Goal: Task Accomplishment & Management: Manage account settings

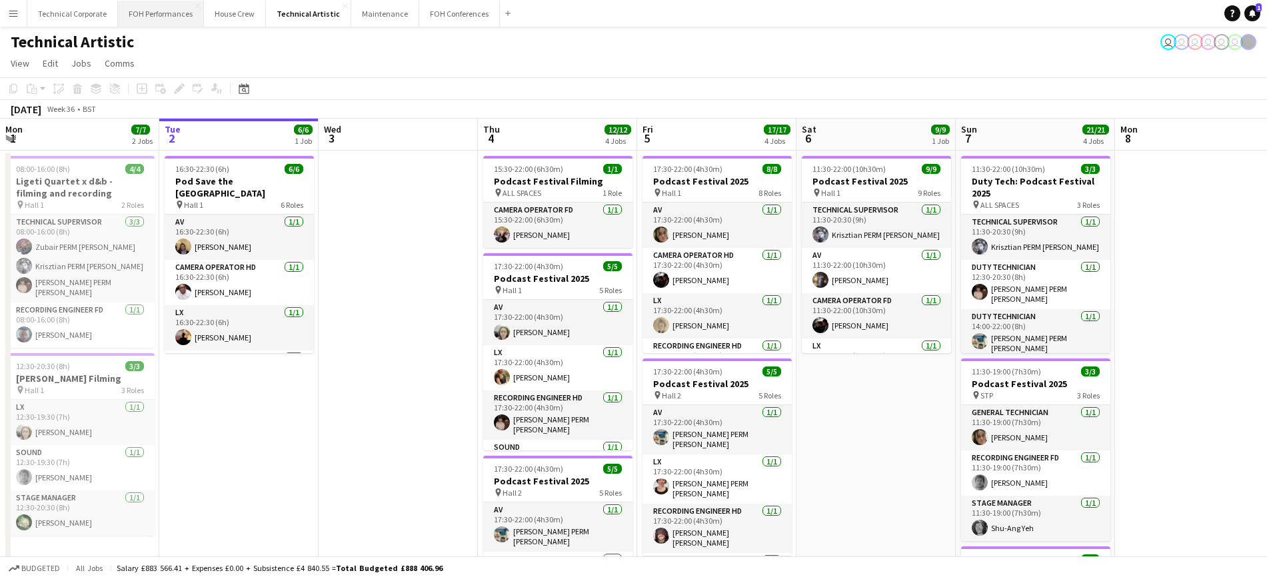
click at [171, 11] on button "FOH Performances Close" at bounding box center [161, 14] width 86 height 26
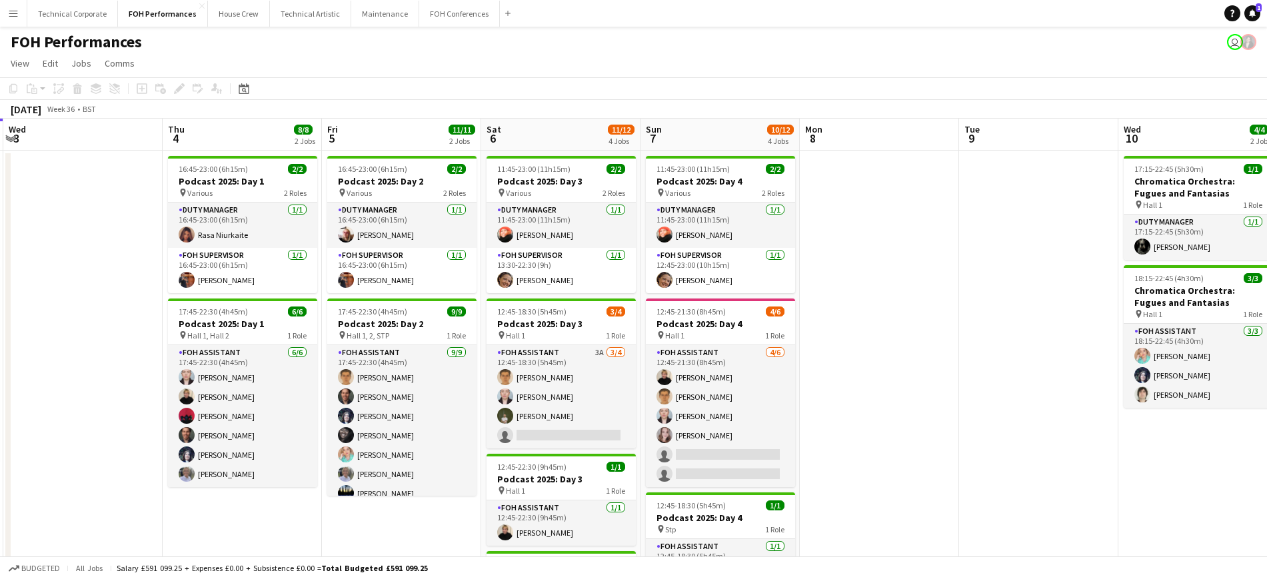
drag, startPoint x: 1163, startPoint y: 274, endPoint x: 835, endPoint y: 271, distance: 328.0
click at [835, 271] on app-calendar-viewport "Sun 31 Mon 1 Tue 2 7/7 2 Jobs Wed 3 Thu 4 8/8 2 Jobs Fri 5 11/11 2 Jobs Sat 6 1…" at bounding box center [633, 435] width 1267 height 633
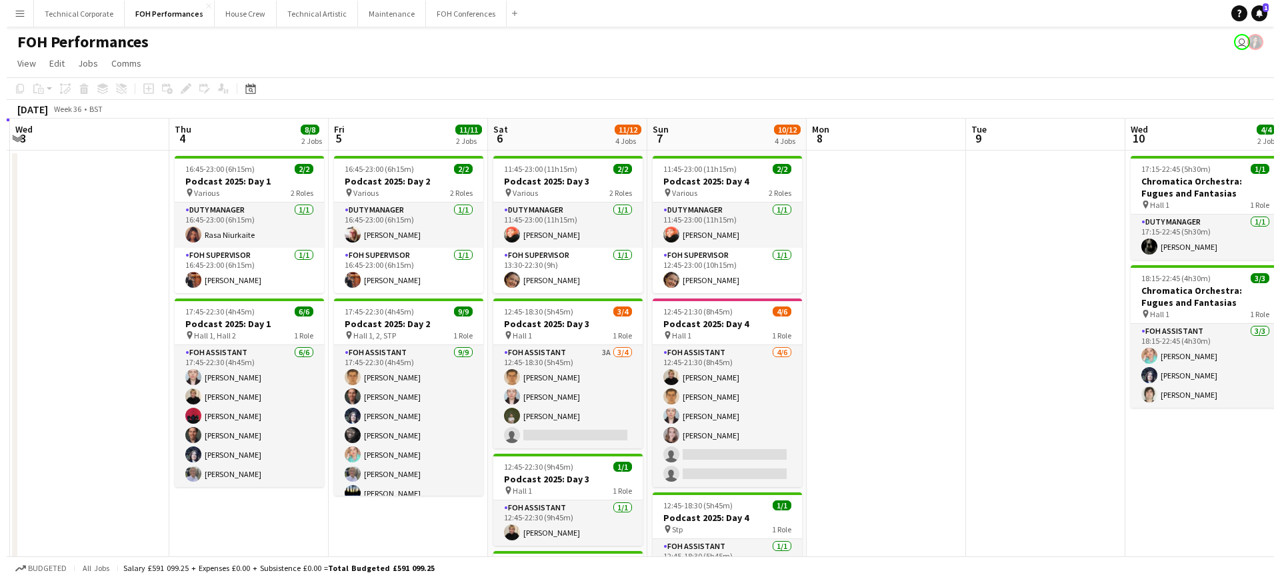
scroll to position [0, 487]
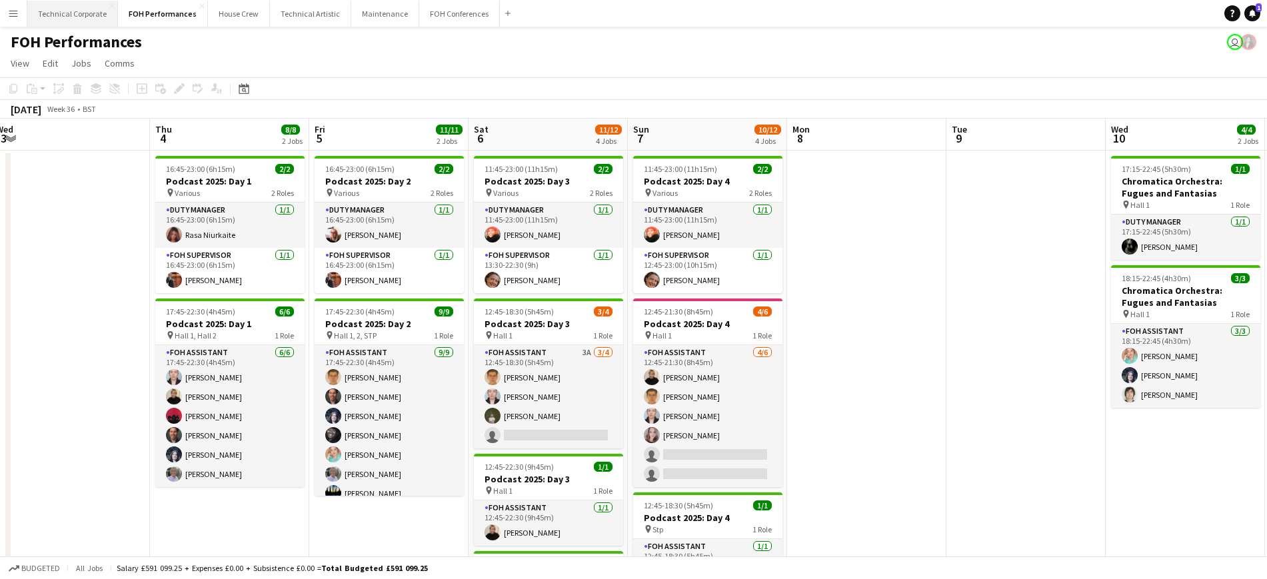
click at [94, 13] on button "Technical Corporate Close" at bounding box center [72, 14] width 91 height 26
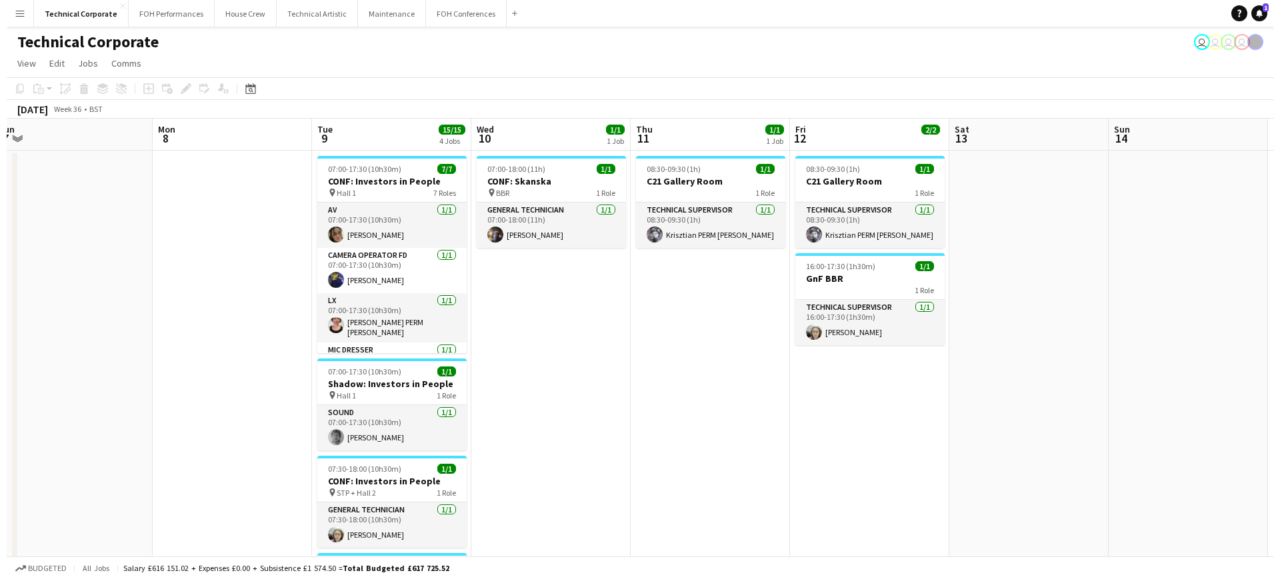
scroll to position [0, 492]
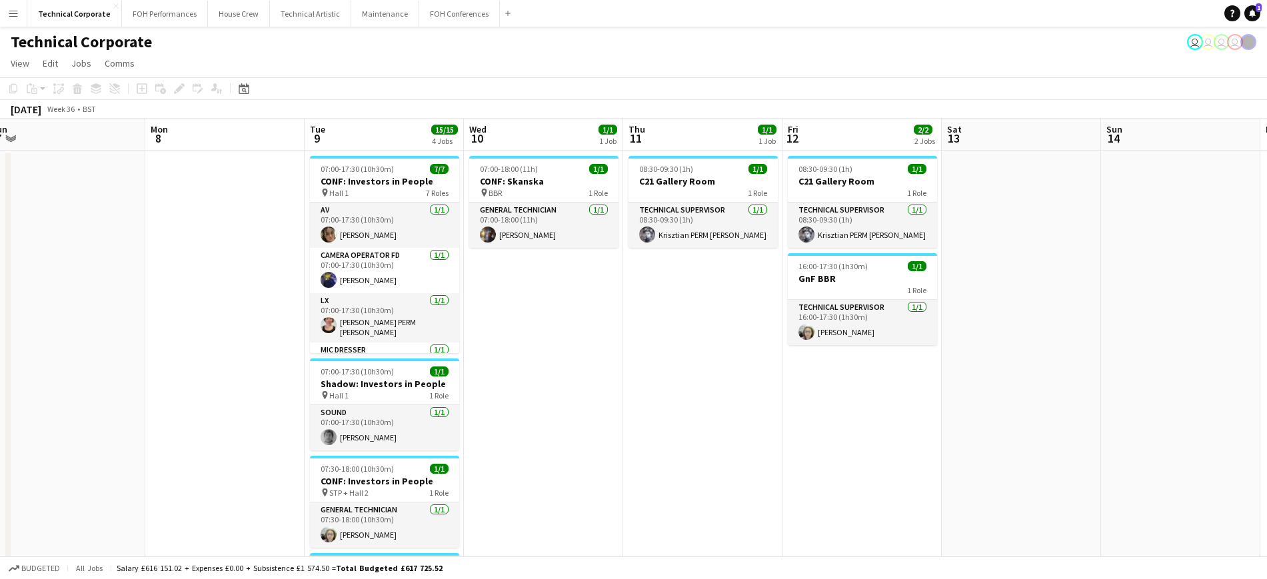
drag, startPoint x: 1173, startPoint y: 431, endPoint x: 204, endPoint y: 281, distance: 981.0
click at [204, 281] on app-calendar-viewport "Thu 4 Fri 5 Sat 6 Sun 7 Mon 8 Tue 9 15/15 4 Jobs Wed 10 1/1 1 Job Thu 11 1/1 1 …" at bounding box center [633, 461] width 1267 height 685
click at [290, 15] on button "Technical Artistic Close" at bounding box center [310, 14] width 81 height 26
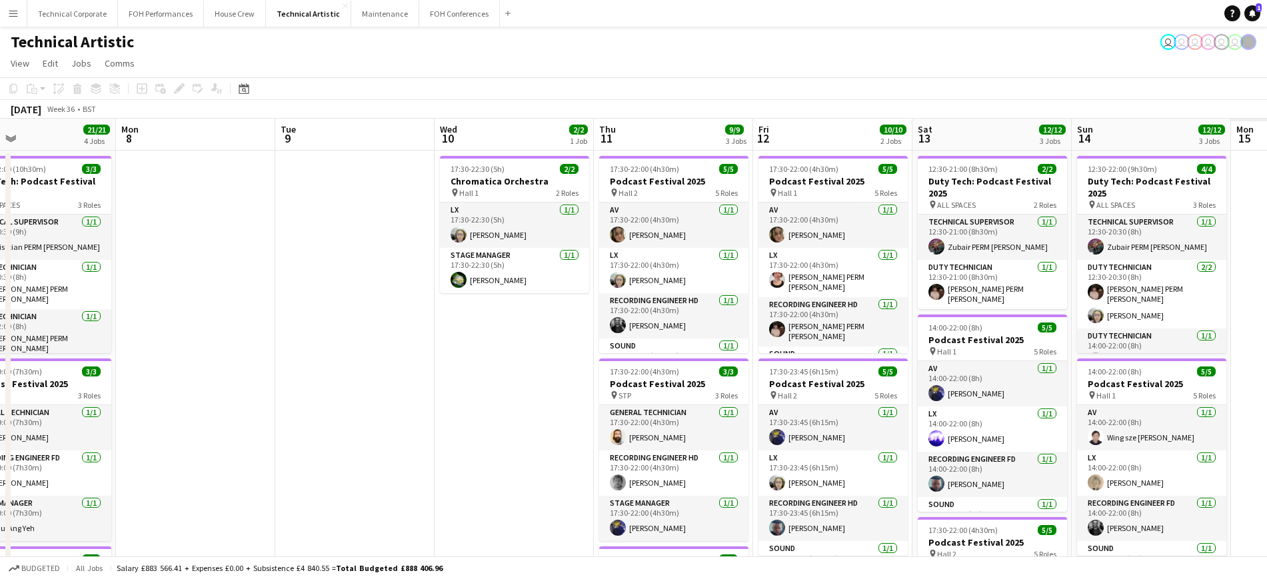
scroll to position [0, 395]
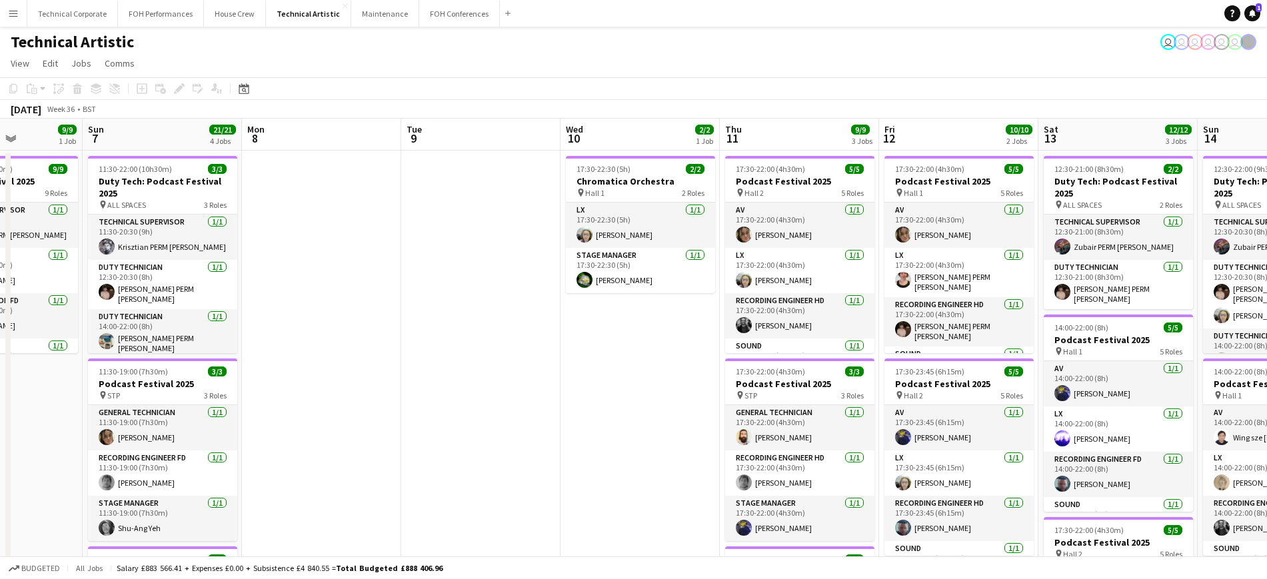
drag, startPoint x: 1143, startPoint y: 397, endPoint x: 270, endPoint y: 263, distance: 883.7
click at [270, 263] on app-calendar-viewport "Thu 4 12/12 4 Jobs Fri 5 17/17 4 Jobs Sat 6 9/9 1 Job Sun 7 21/21 4 Jobs Mon 8 …" at bounding box center [633, 552] width 1267 height 866
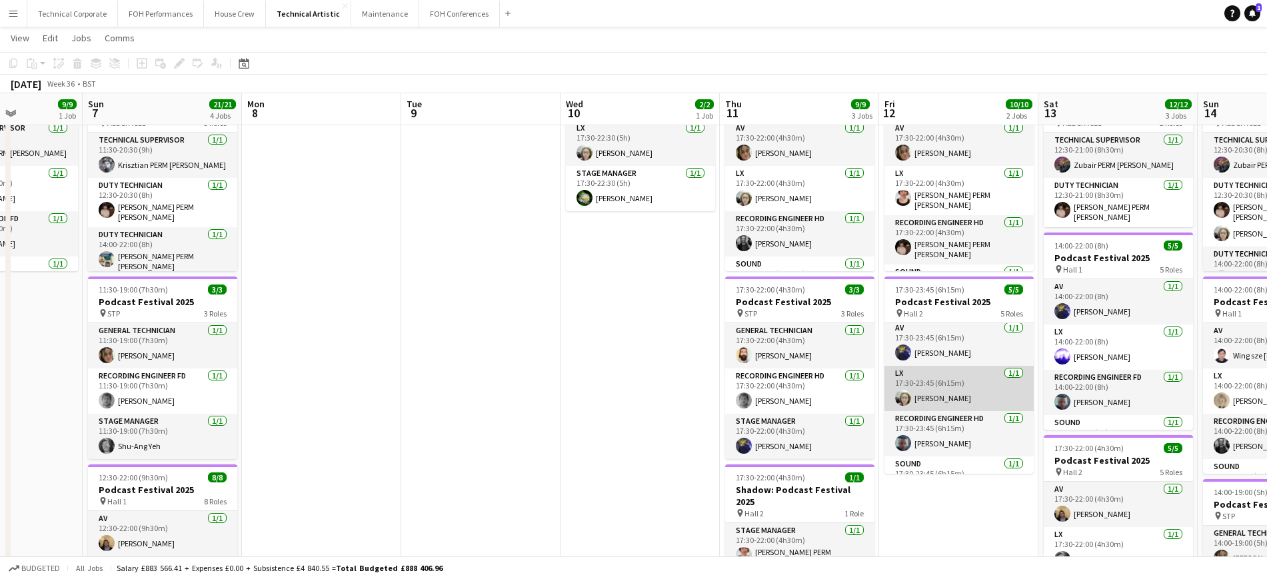
scroll to position [0, 0]
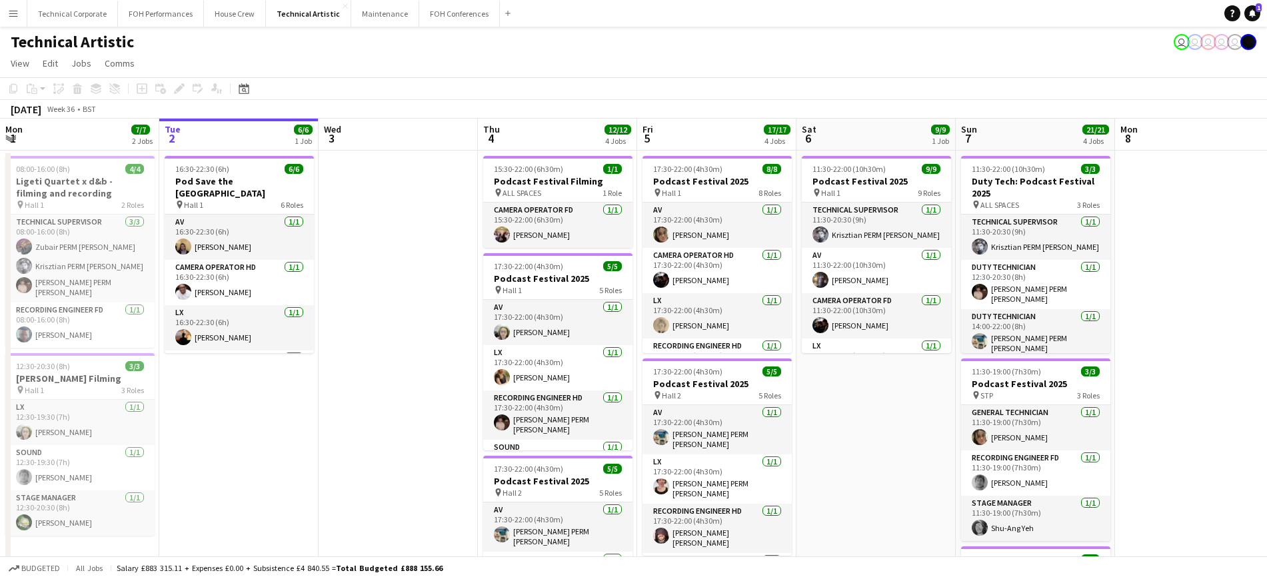
click at [1173, 259] on app-date-cell at bounding box center [1194, 568] width 159 height 834
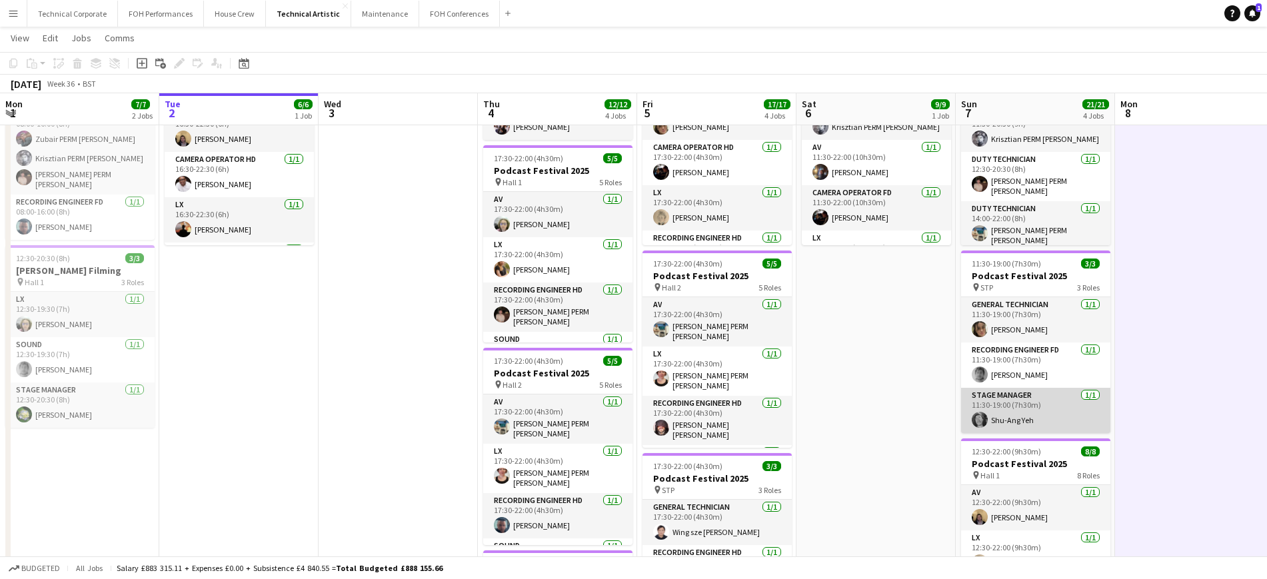
scroll to position [103, 0]
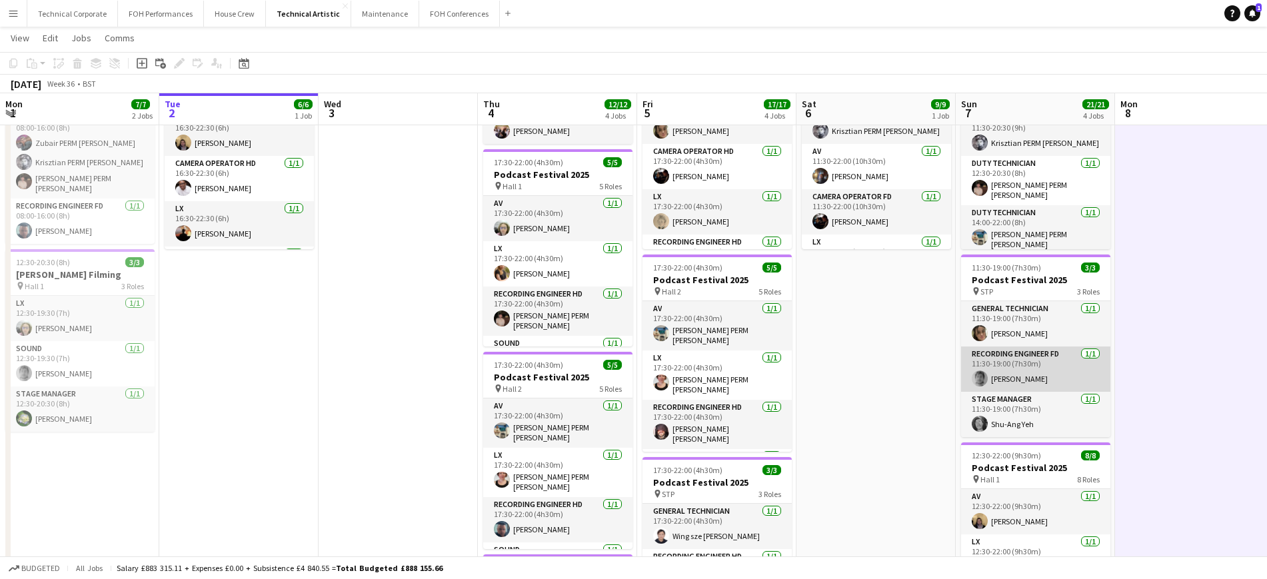
click at [1040, 375] on app-card-role "Recording Engineer FD 1/1 11:30-19:00 (7h30m) Dara Hughes" at bounding box center [1035, 369] width 149 height 45
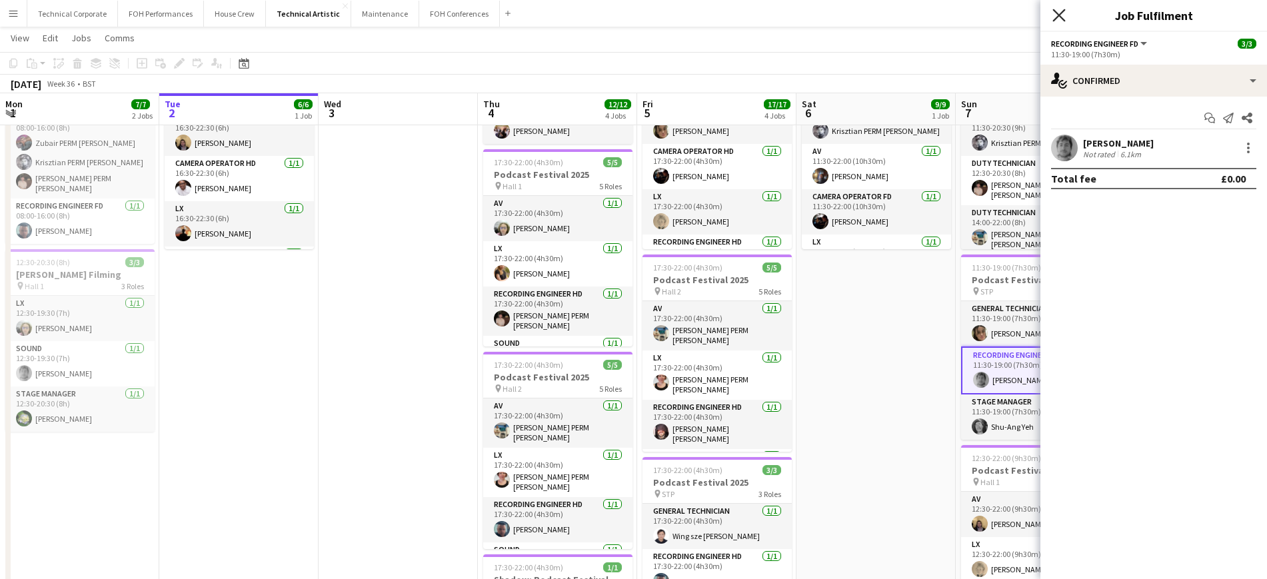
click at [1059, 16] on icon at bounding box center [1059, 15] width 13 height 13
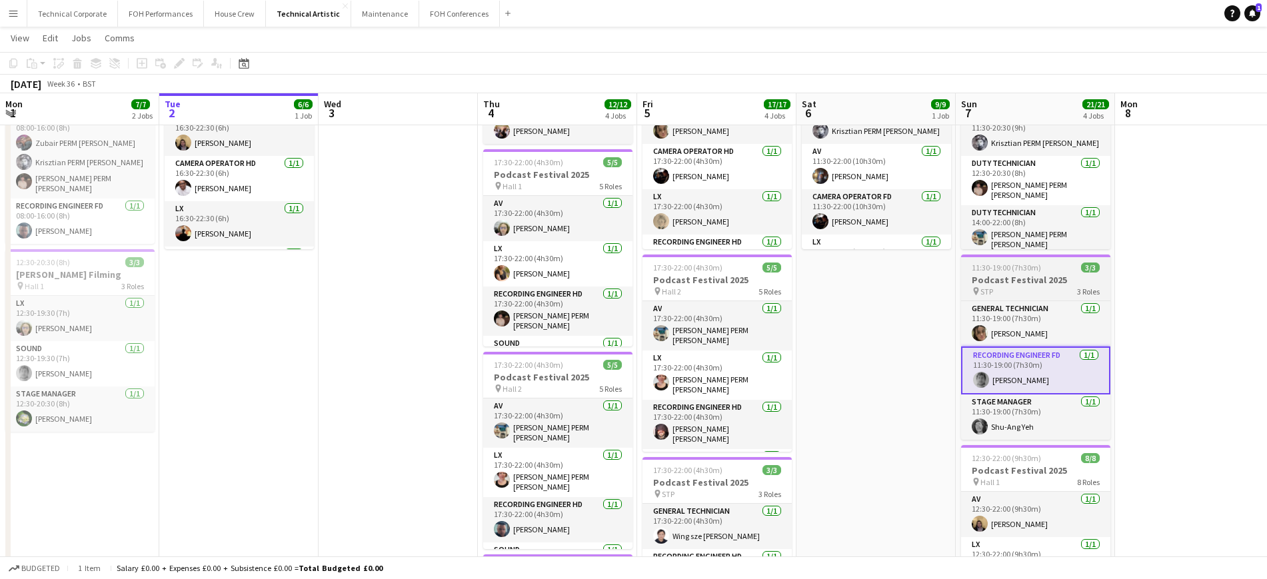
click at [1013, 281] on h3 "Podcast Festival 2025" at bounding box center [1035, 280] width 149 height 12
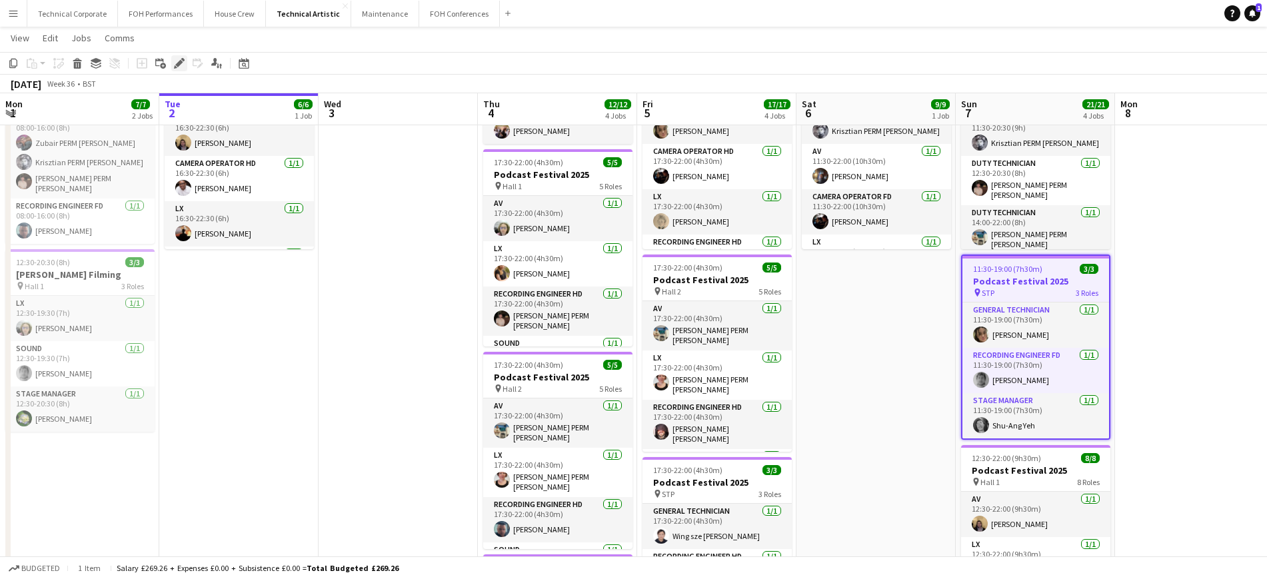
click at [173, 56] on div "Edit" at bounding box center [179, 63] width 16 height 16
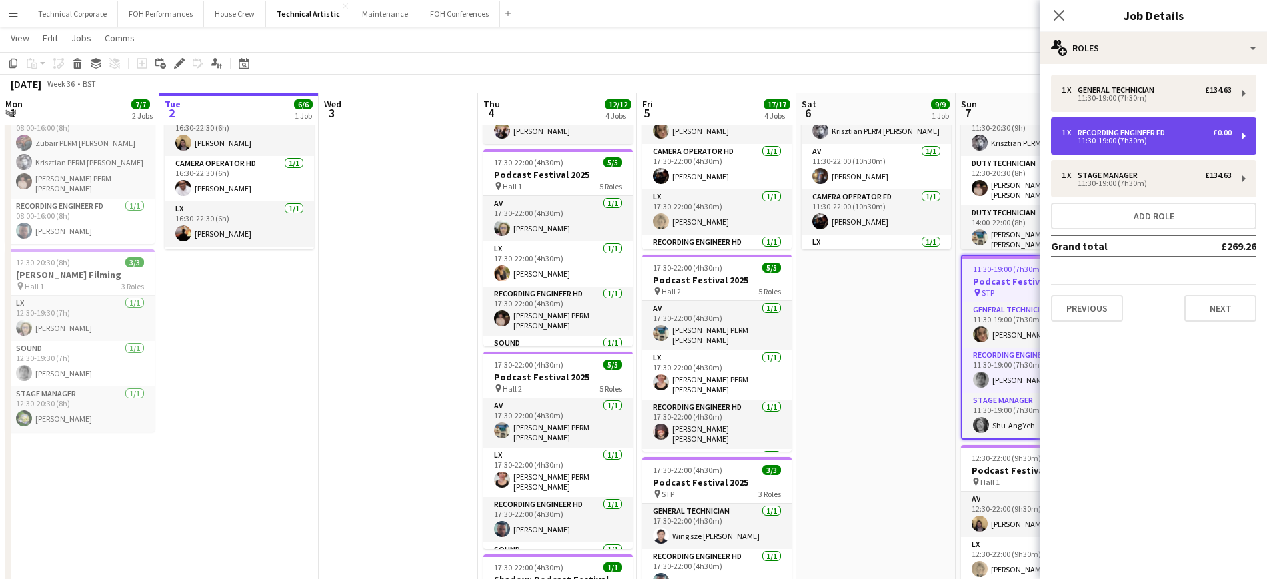
click at [1113, 147] on div "1 x Recording Engineer FD £0.00 11:30-19:00 (7h30m)" at bounding box center [1153, 135] width 205 height 37
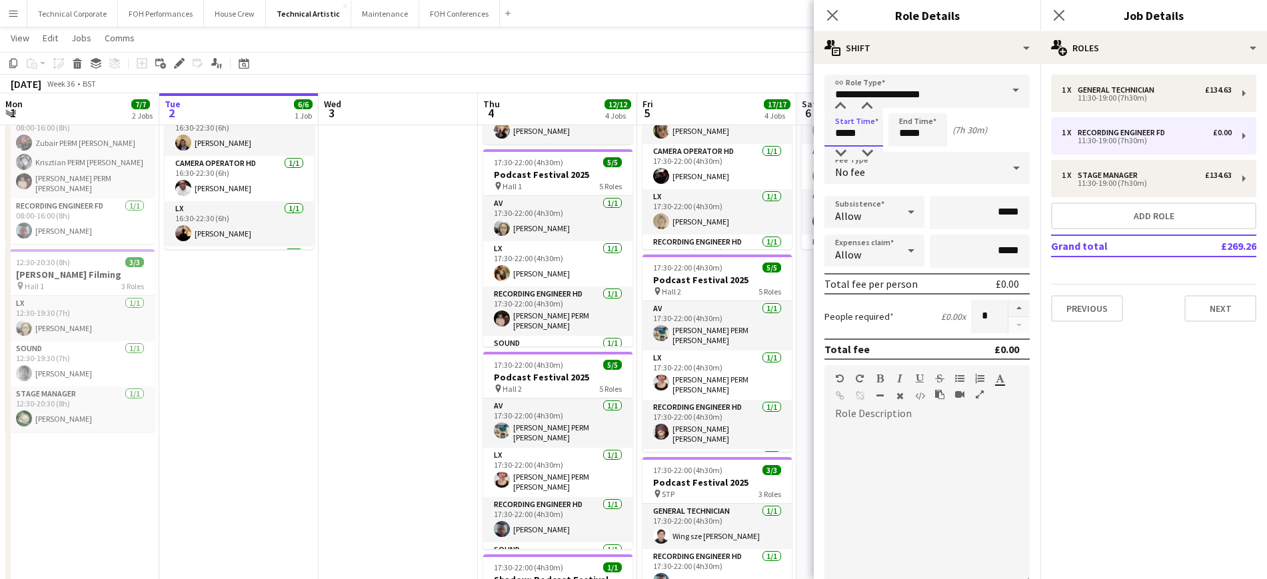
click at [845, 131] on input "*****" at bounding box center [854, 129] width 59 height 33
type input "*****"
click at [832, 11] on icon "Close pop-in" at bounding box center [832, 15] width 13 height 13
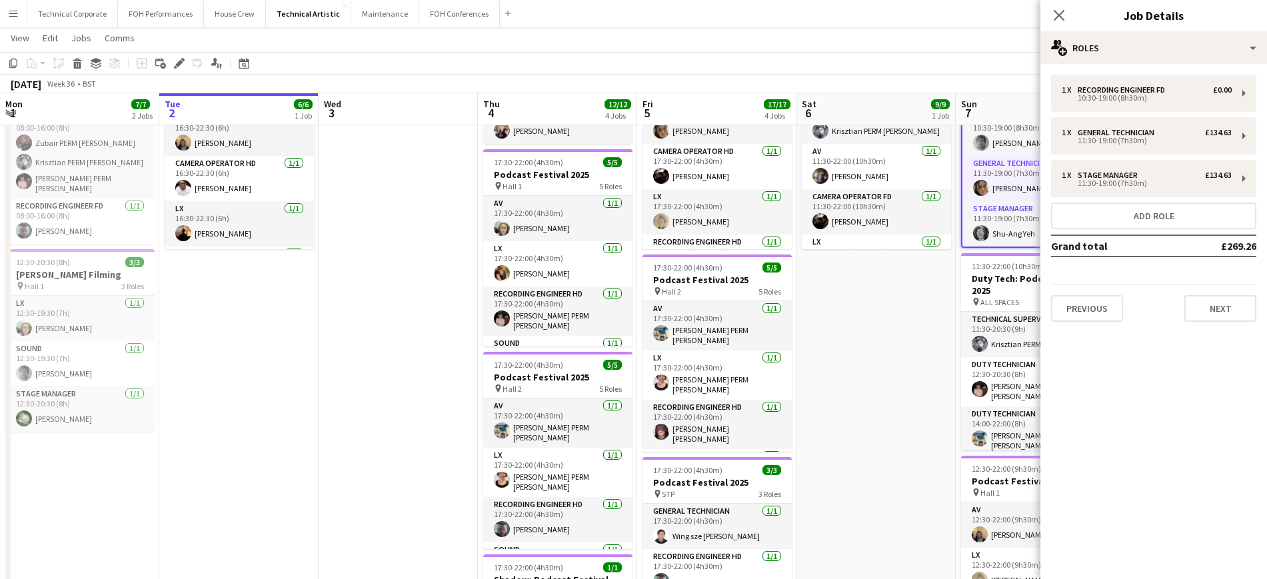
click at [1073, 20] on div "Close pop-in" at bounding box center [1059, 15] width 37 height 31
click at [1059, 11] on icon "Close pop-in" at bounding box center [1059, 15] width 13 height 13
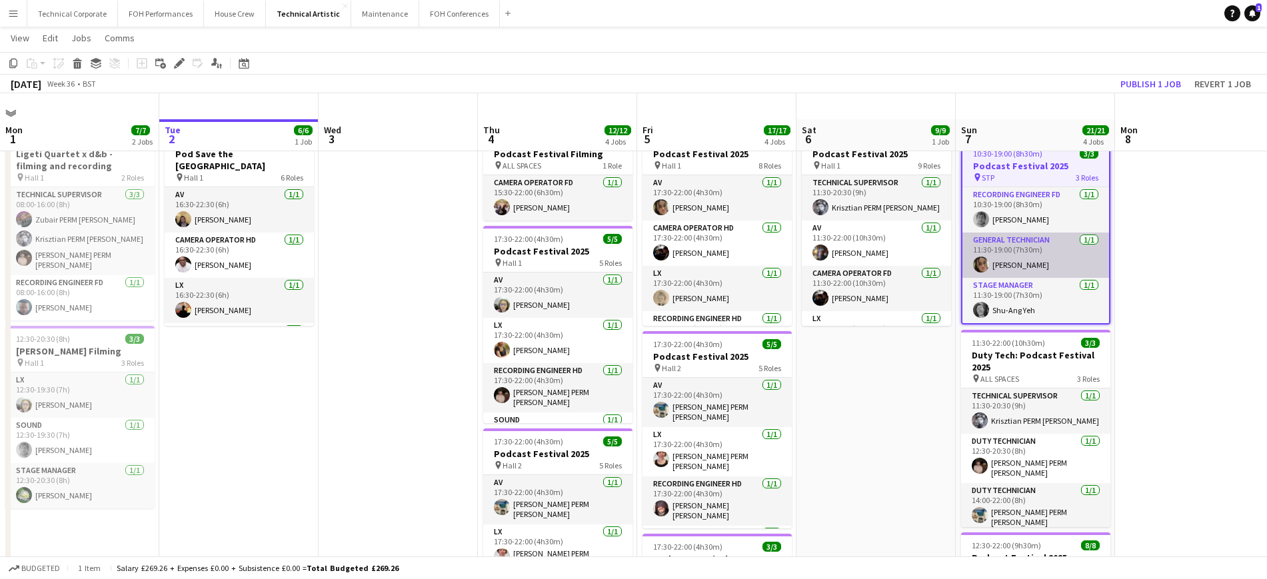
scroll to position [0, 0]
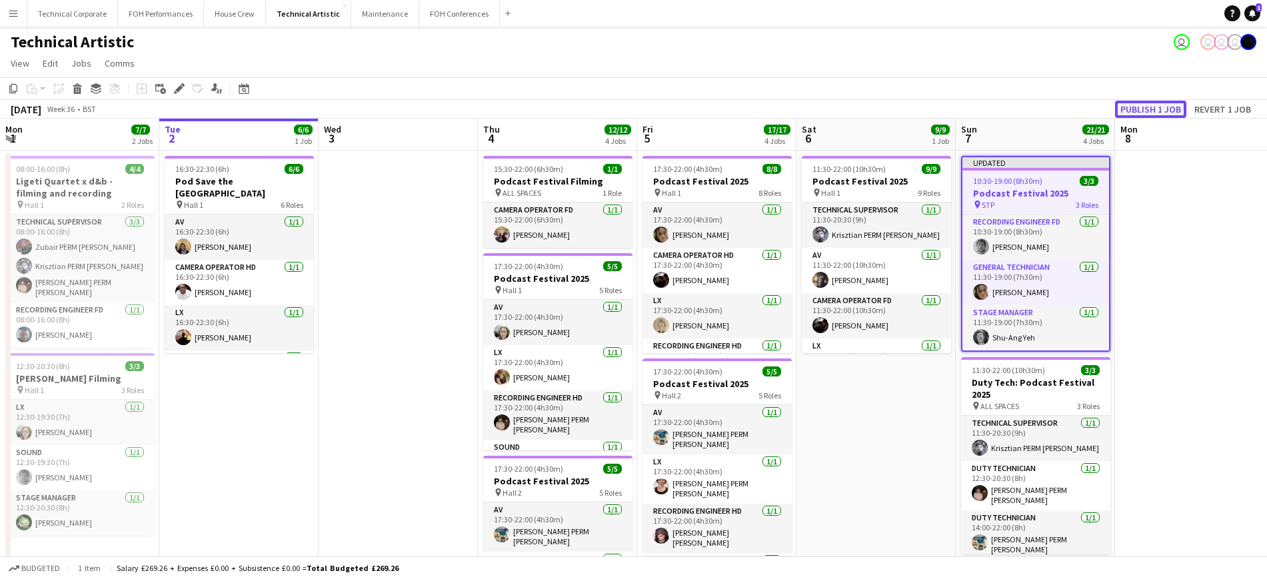
click at [1141, 103] on button "Publish 1 job" at bounding box center [1150, 109] width 71 height 17
